Goal: Find specific page/section: Find specific page/section

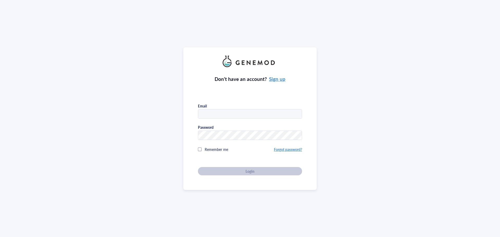
click at [221, 111] on input "text" at bounding box center [250, 114] width 104 height 9
type input "[EMAIL_ADDRESS][DOMAIN_NAME]"
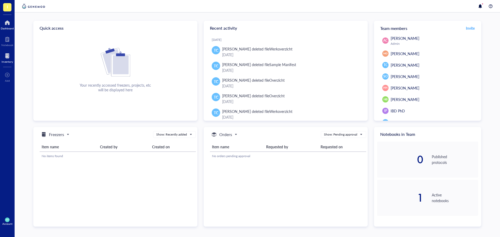
click at [10, 56] on div at bounding box center [7, 56] width 11 height 8
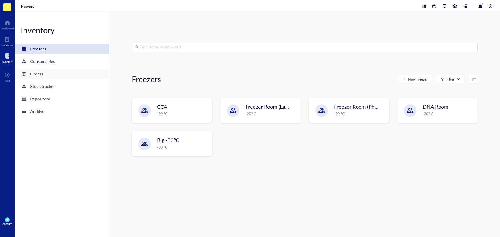
click at [29, 70] on div "Orders" at bounding box center [32, 73] width 22 height 7
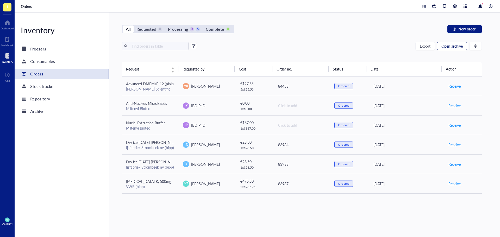
click at [458, 43] on button "Open archive" at bounding box center [452, 46] width 30 height 8
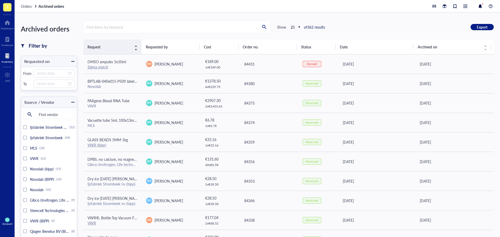
click at [135, 46] on div "Request" at bounding box center [112, 47] width 50 height 6
click at [9, 41] on div at bounding box center [7, 39] width 12 height 8
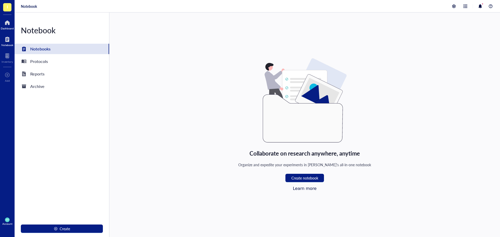
click at [8, 23] on div at bounding box center [7, 22] width 13 height 8
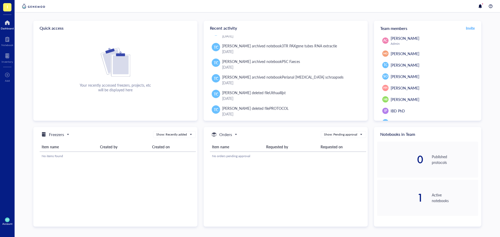
scroll to position [185, 0]
